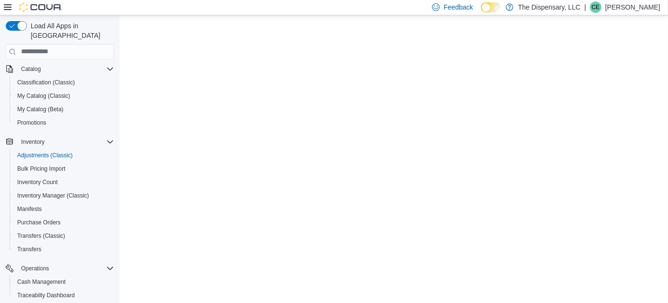
scroll to position [69, 0]
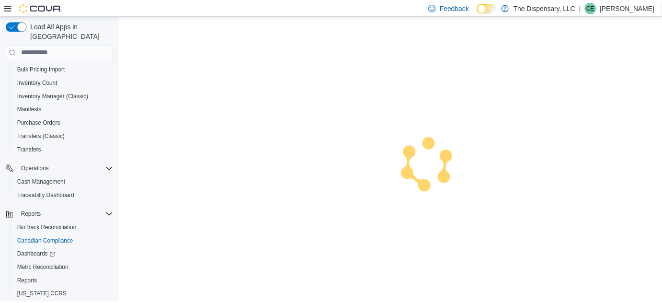
scroll to position [176, 0]
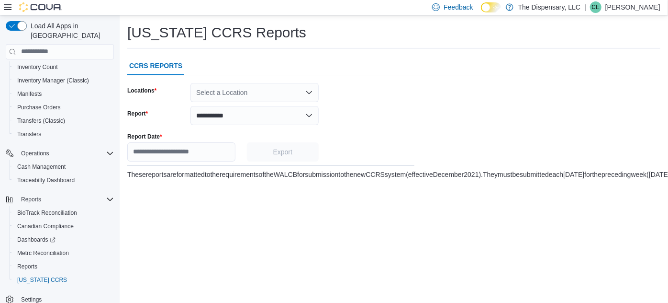
click at [29, 276] on span "Washington CCRS" at bounding box center [42, 280] width 50 height 8
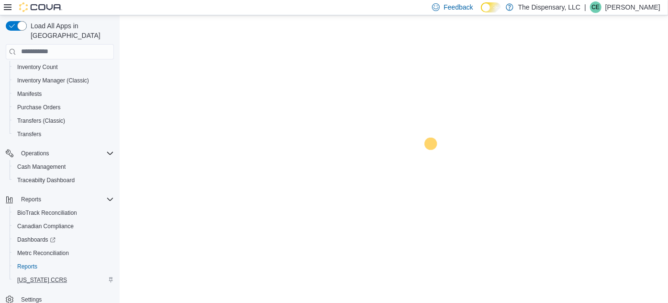
click at [29, 262] on span "Reports" at bounding box center [27, 266] width 20 height 8
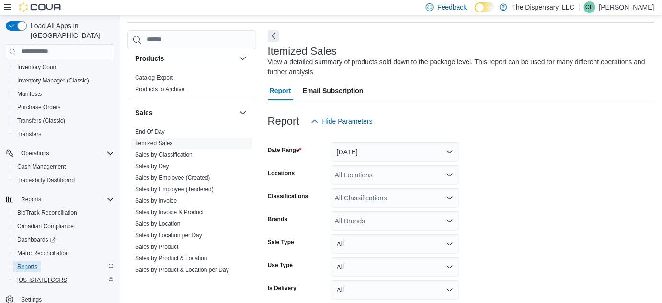
scroll to position [605, 0]
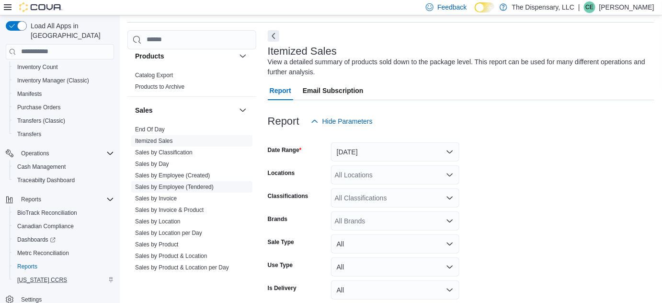
click at [184, 185] on link "Sales by Employee (Tendered)" at bounding box center [174, 186] width 79 height 7
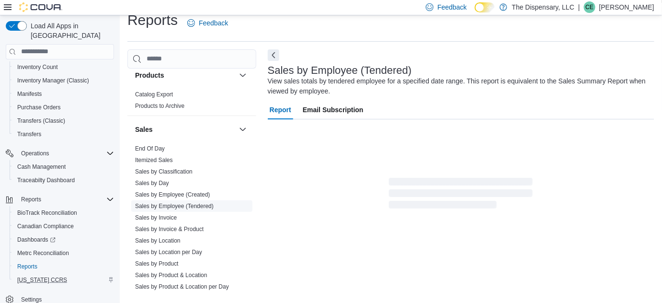
scroll to position [32, 0]
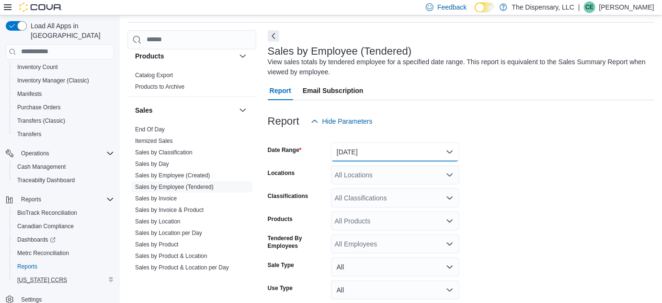
click at [350, 159] on button "Yesterday" at bounding box center [395, 151] width 128 height 19
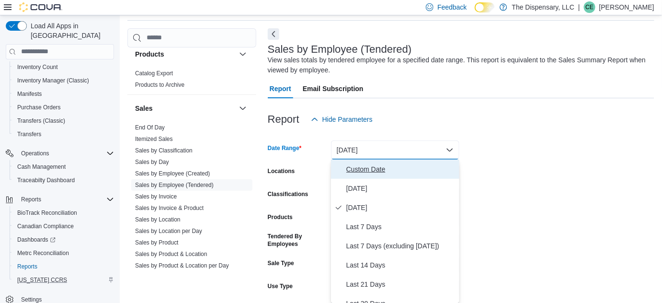
click at [347, 173] on span "Custom Date" at bounding box center [400, 168] width 109 height 11
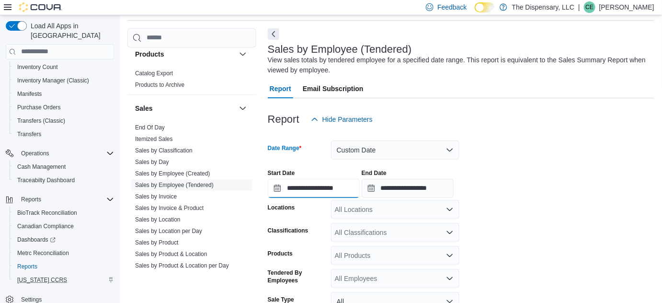
click at [295, 192] on input "**********" at bounding box center [314, 188] width 92 height 19
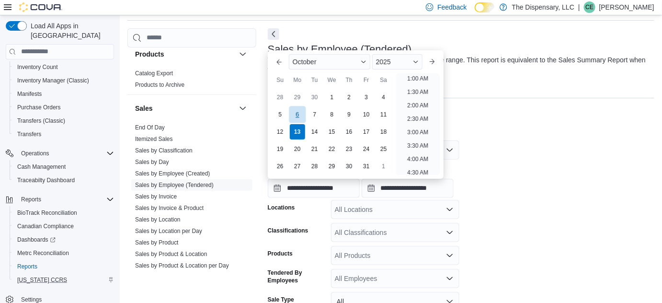
click at [297, 114] on div "6" at bounding box center [297, 114] width 17 height 17
type input "**********"
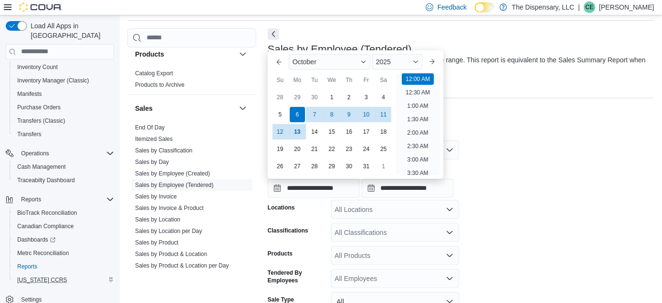
click at [387, 201] on div "All Locations" at bounding box center [395, 209] width 128 height 19
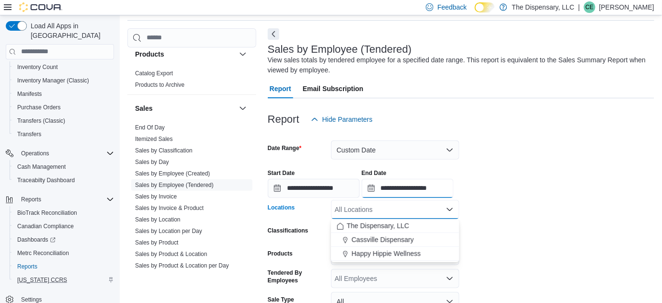
click at [399, 188] on input "**********" at bounding box center [408, 188] width 92 height 19
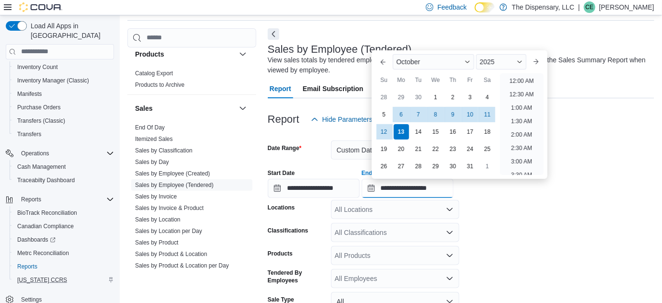
scroll to position [544, 0]
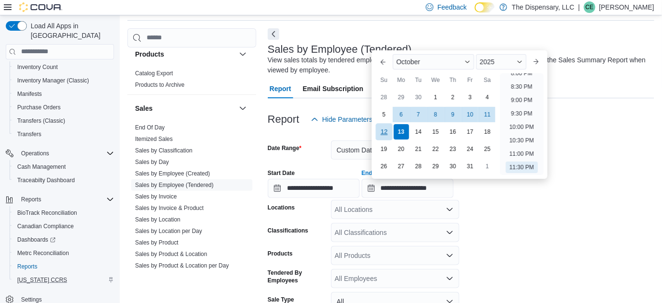
click at [383, 132] on div "12" at bounding box center [383, 131] width 17 height 17
type input "**********"
click at [360, 214] on div "All Locations" at bounding box center [395, 209] width 128 height 19
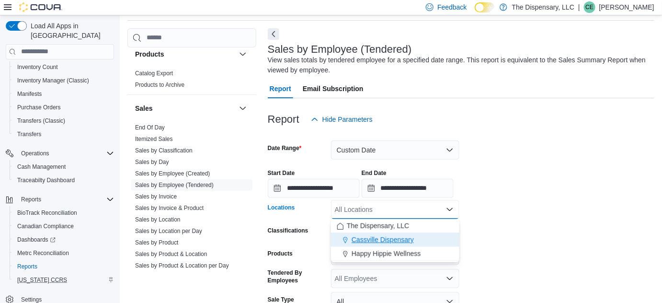
click at [356, 240] on span "Cassville Dispensary" at bounding box center [382, 240] width 62 height 10
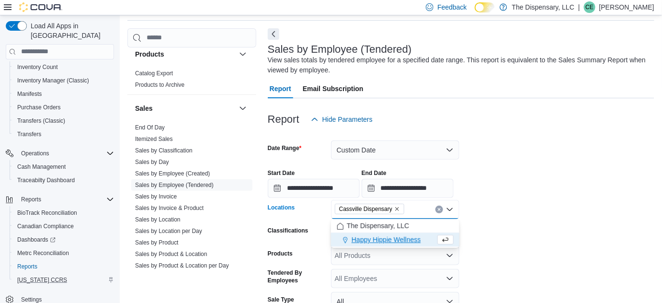
click at [510, 224] on form "**********" at bounding box center [461, 256] width 386 height 255
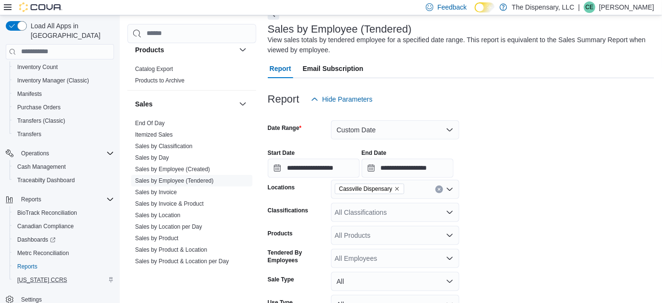
scroll to position [133, 0]
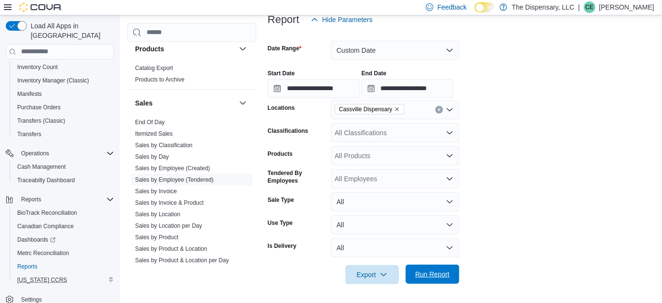
click at [416, 277] on span "Run Report" at bounding box center [432, 274] width 34 height 10
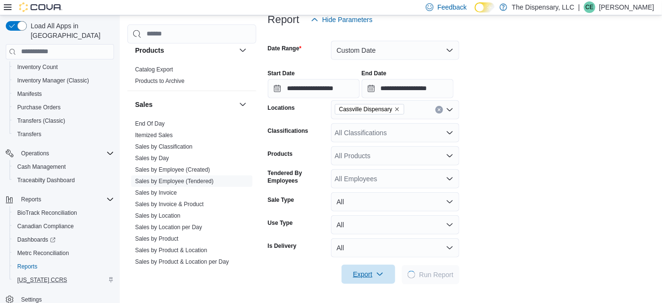
click at [374, 281] on span "Export" at bounding box center [368, 273] width 42 height 19
click at [368, 221] on button "Export to Excel" at bounding box center [369, 216] width 55 height 19
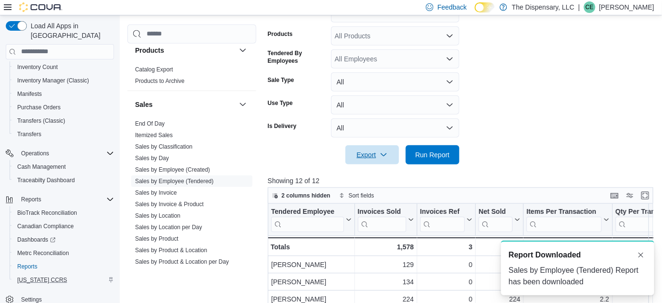
scroll to position [254, 0]
click at [643, 256] on button "Dismiss toast" at bounding box center [640, 254] width 11 height 11
